Goal: Task Accomplishment & Management: Manage account settings

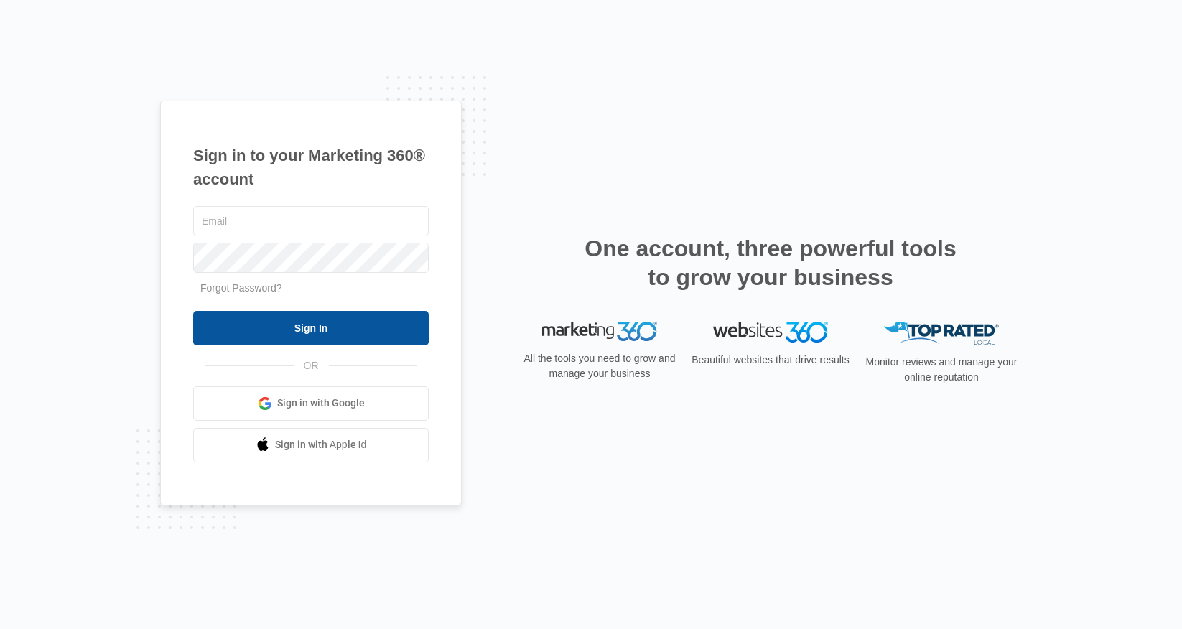
type input "[EMAIL_ADDRESS][DOMAIN_NAME]"
click at [345, 323] on input "Sign In" at bounding box center [310, 328] width 235 height 34
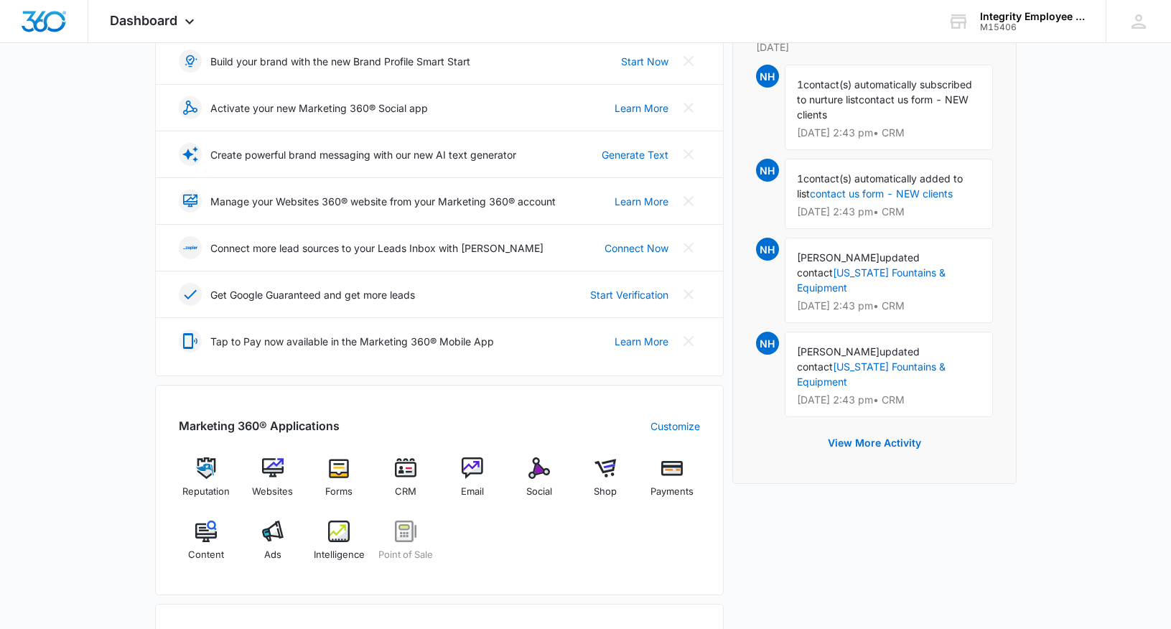
scroll to position [359, 0]
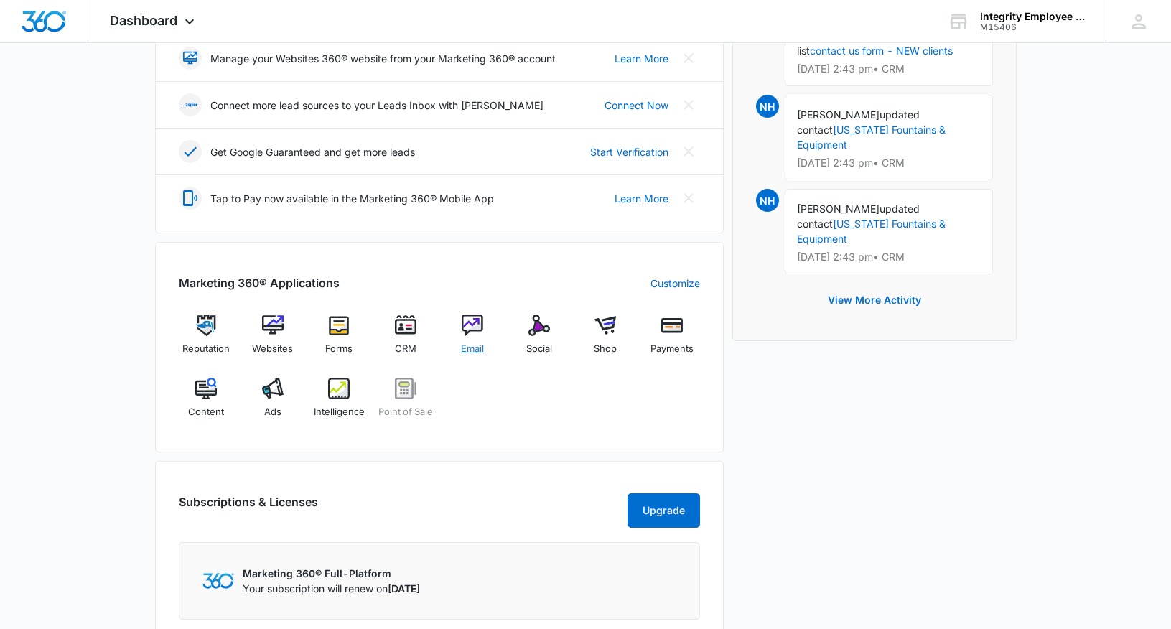
click at [469, 330] on img at bounding box center [473, 325] width 22 height 22
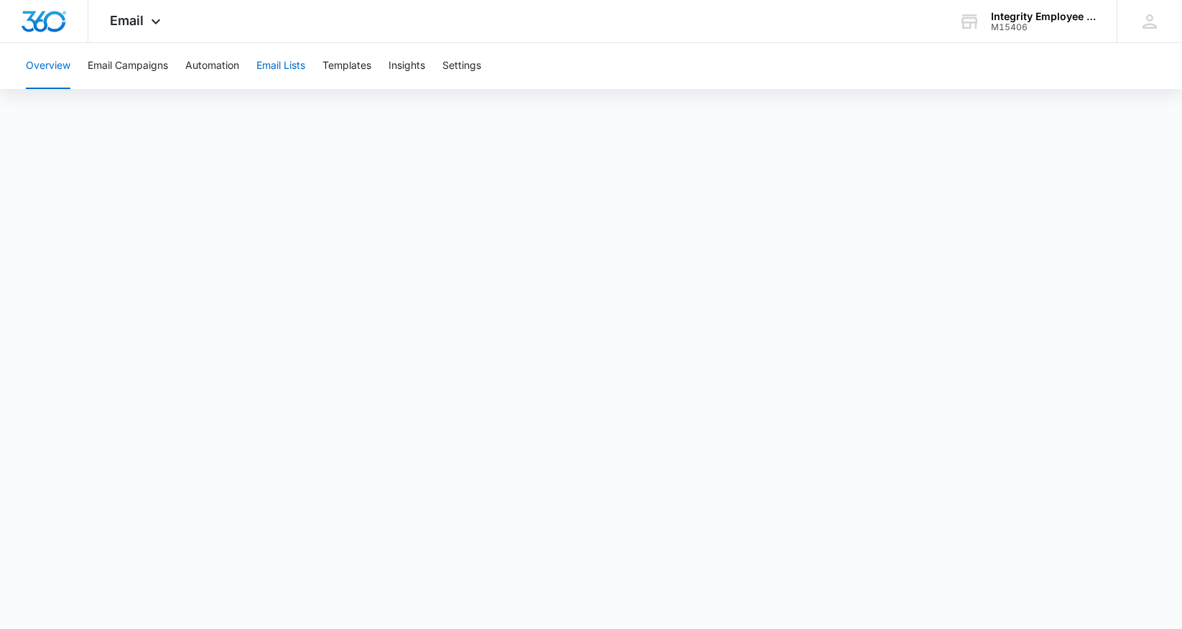
click at [289, 66] on button "Email Lists" at bounding box center [280, 66] width 49 height 46
